Goal: Information Seeking & Learning: Learn about a topic

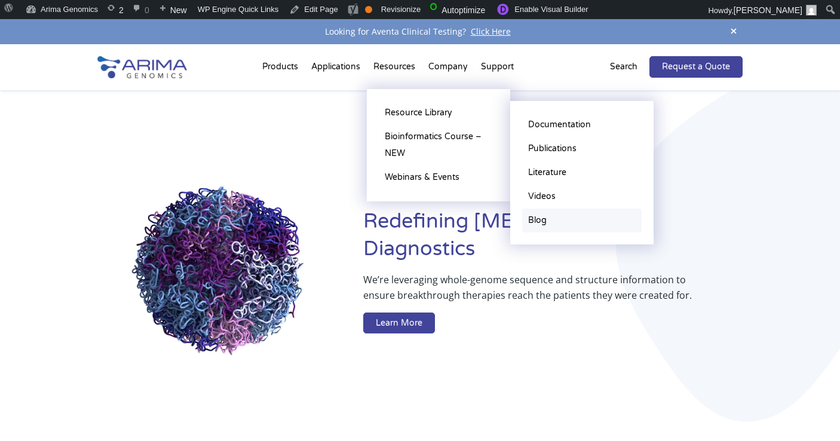
click at [541, 219] on link "Blog" at bounding box center [582, 221] width 120 height 24
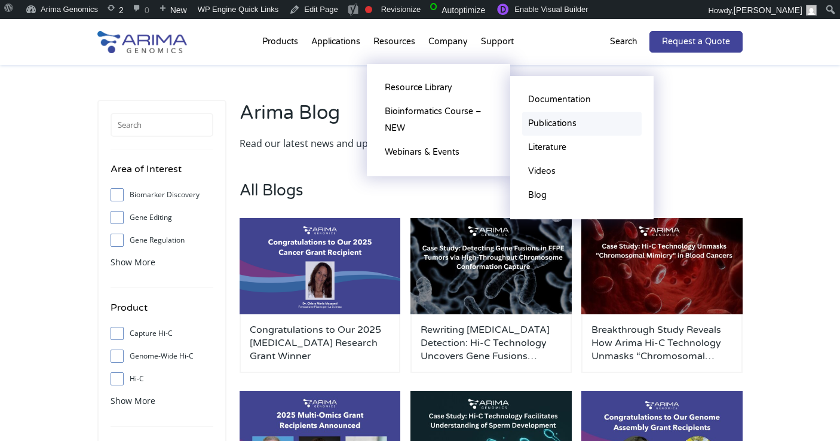
click at [552, 125] on link "Publications" at bounding box center [582, 124] width 120 height 24
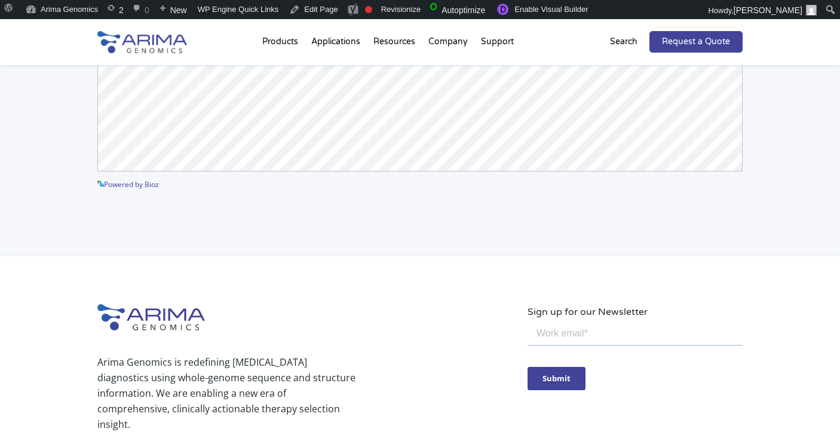
scroll to position [171, 0]
